Goal: Task Accomplishment & Management: Use online tool/utility

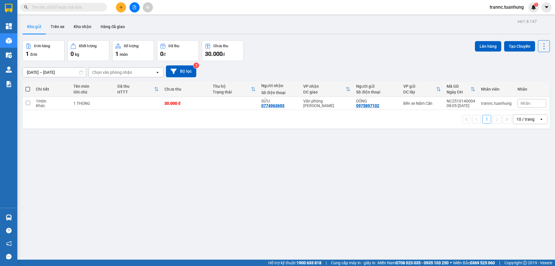
click at [82, 8] on input "text" at bounding box center [66, 7] width 68 height 6
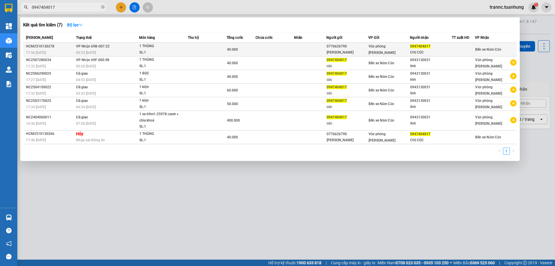
type input "0947404017"
click at [136, 49] on td "VP Nhận 69B-007.22 05:53 [DATE]" at bounding box center [107, 50] width 64 height 14
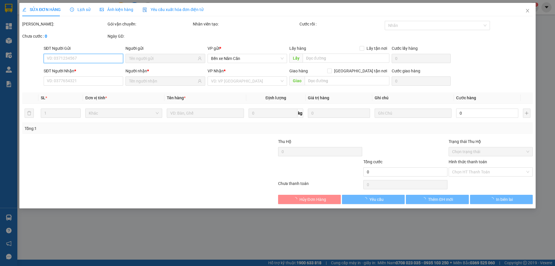
type input "0776626790"
type input "[PERSON_NAME]"
type input "0947404017"
type input "CHỊ CÚC"
type input "40.000"
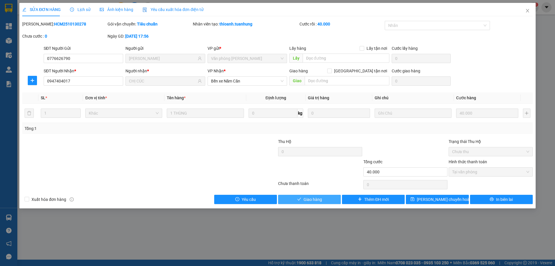
click at [298, 200] on icon "check" at bounding box center [299, 199] width 4 height 4
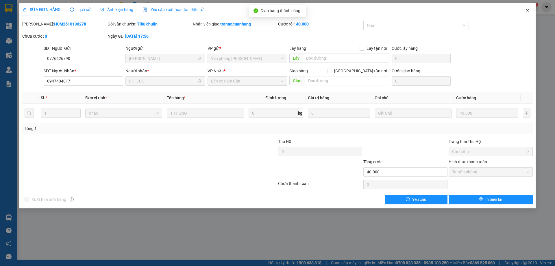
click at [524, 12] on span "Close" at bounding box center [528, 11] width 16 height 16
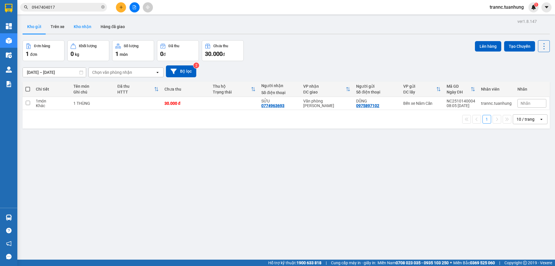
click at [88, 27] on button "Kho nhận" at bounding box center [82, 27] width 27 height 14
